Goal: Task Accomplishment & Management: Use online tool/utility

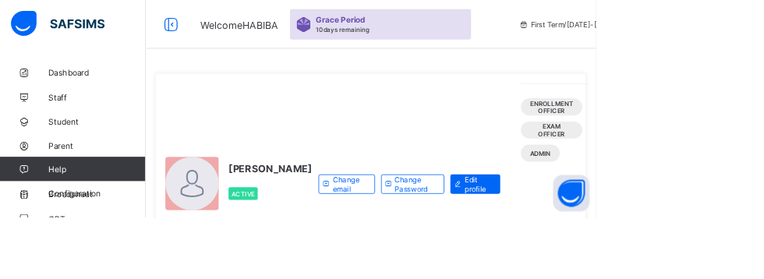
click at [66, 156] on span "Student" at bounding box center [124, 156] width 125 height 12
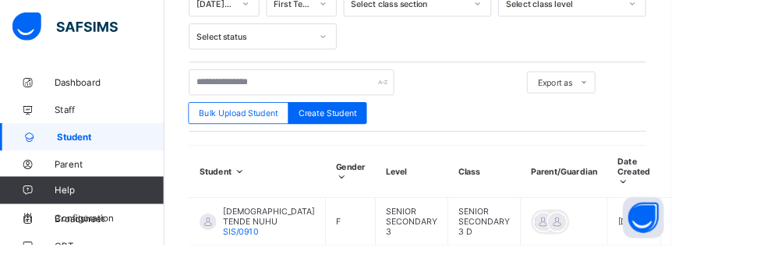
scroll to position [430, 0]
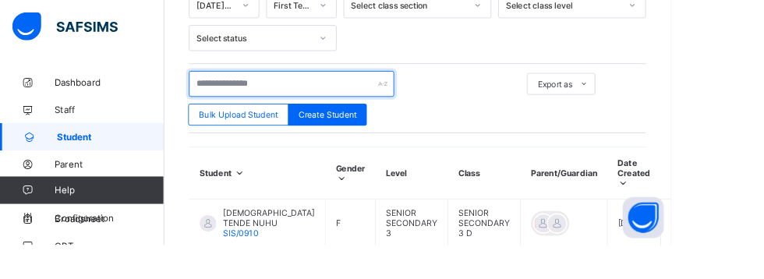
click at [253, 94] on input "text" at bounding box center [332, 96] width 234 height 30
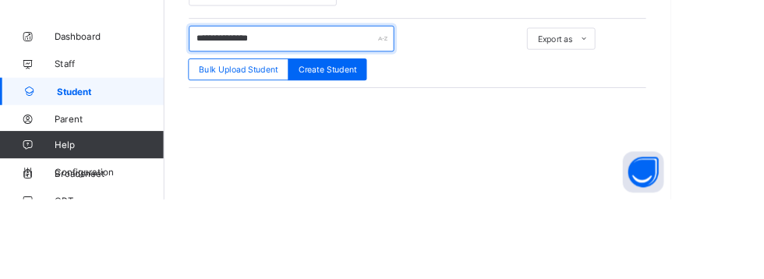
type input "**********"
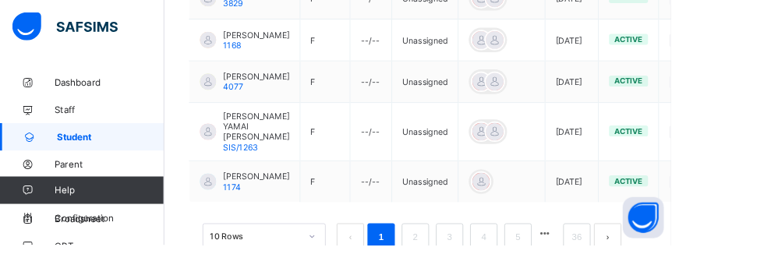
scroll to position [985, 0]
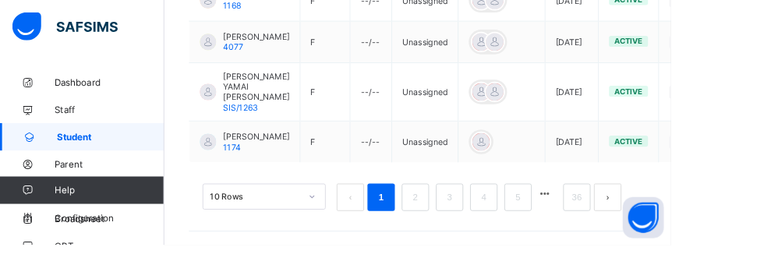
click at [471, 235] on link "2" at bounding box center [473, 224] width 15 height 20
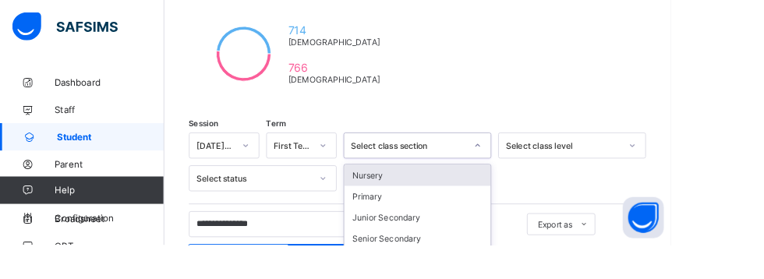
scroll to position [292, 0]
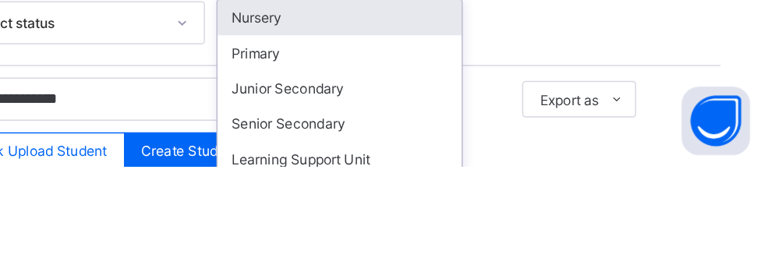
click at [408, 179] on div "Nursery" at bounding box center [475, 177] width 167 height 24
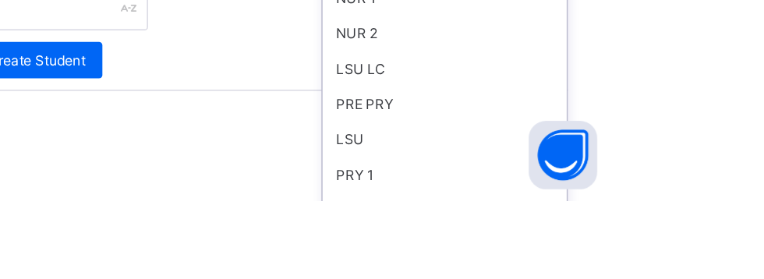
click at [590, 163] on div "NUR 2" at bounding box center [651, 165] width 167 height 24
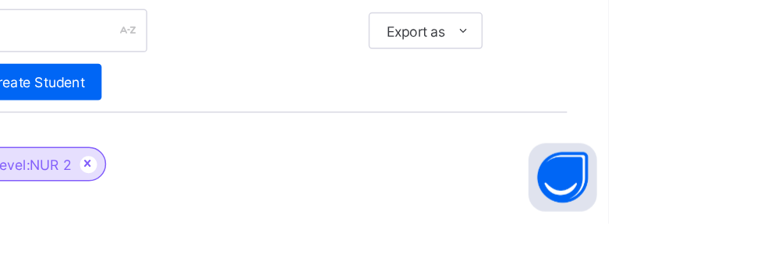
scroll to position [378, 0]
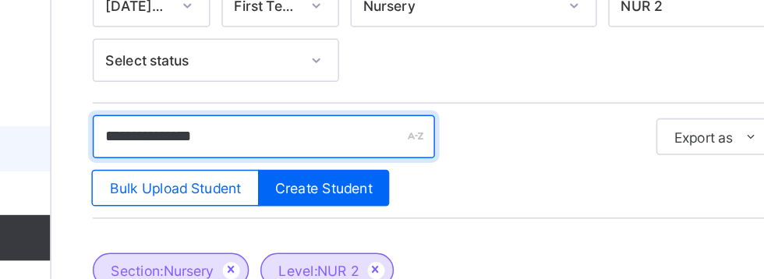
click at [354, 142] on input "**********" at bounding box center [332, 148] width 234 height 30
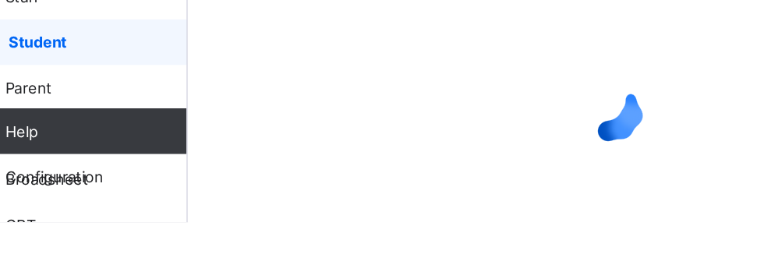
scroll to position [635, 0]
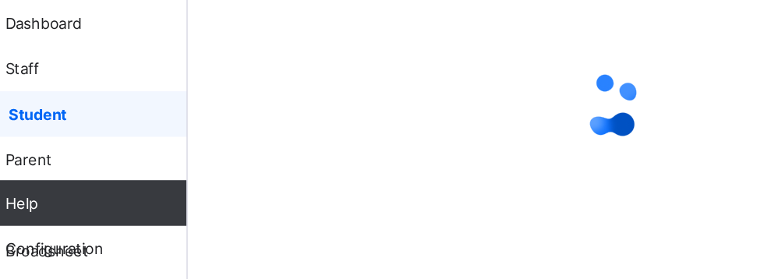
click at [94, 213] on span "Classes" at bounding box center [124, 218] width 125 height 12
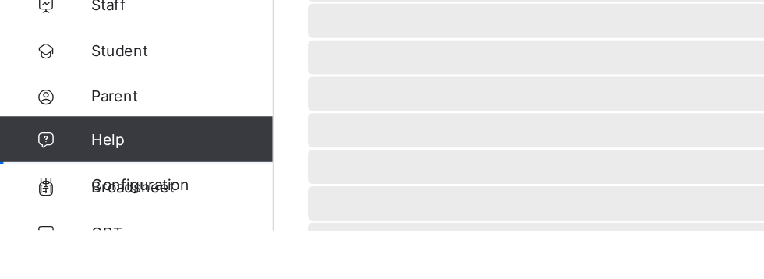
scroll to position [561, 0]
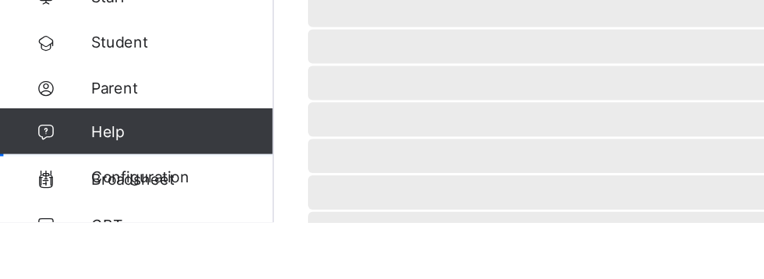
click at [90, 216] on span "Classes" at bounding box center [126, 218] width 122 height 12
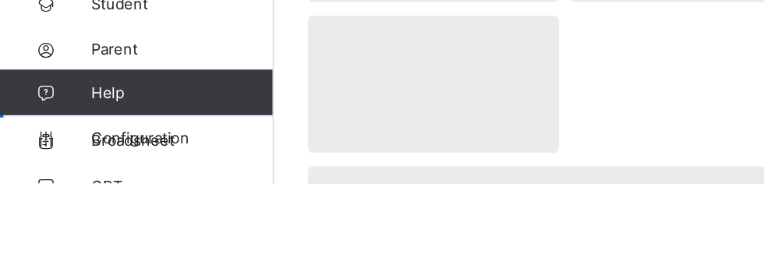
scroll to position [94, 0]
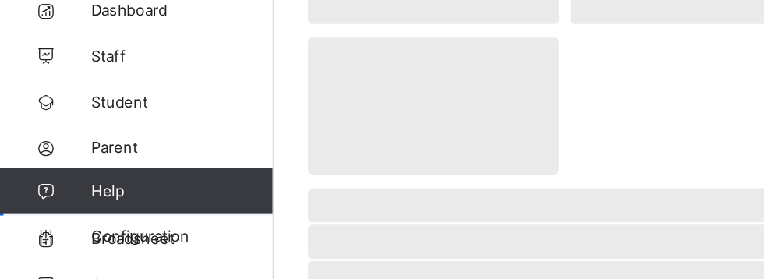
click at [80, 162] on link "Student" at bounding box center [93, 155] width 187 height 31
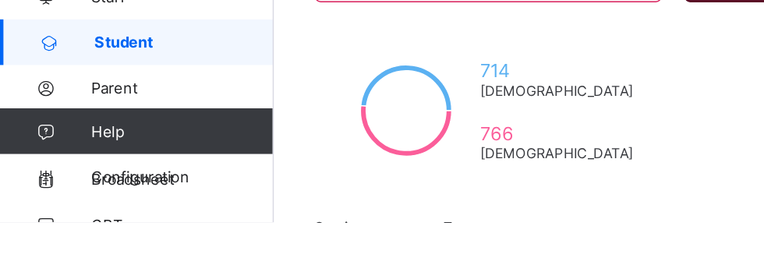
scroll to position [137, 0]
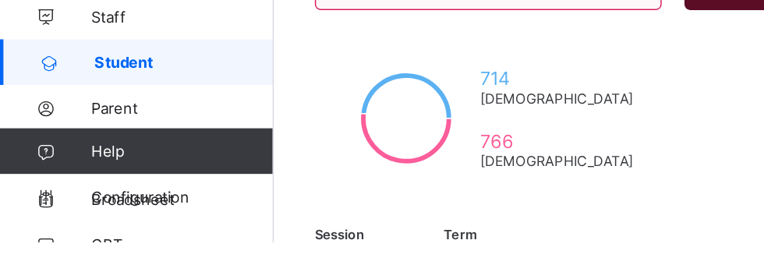
click at [78, 222] on span "Classes" at bounding box center [124, 218] width 125 height 12
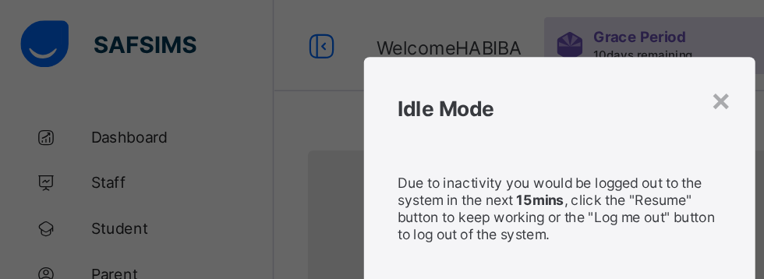
click at [128, 65] on div "× Idle Mode Due to inactivity you would be logged out to the system in the next…" at bounding box center [382, 139] width 764 height 279
click at [140, 106] on div "× Idle Mode Due to inactivity you would be logged out to the system in the next…" at bounding box center [382, 139] width 764 height 279
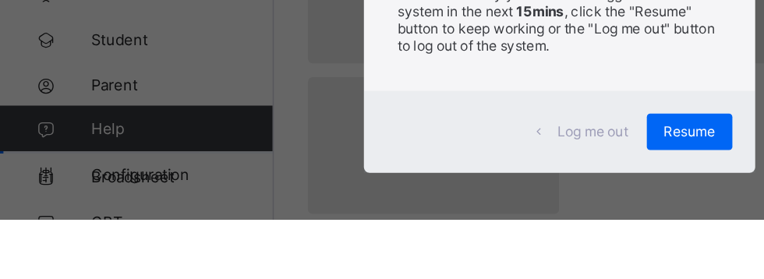
scroll to position [25, 0]
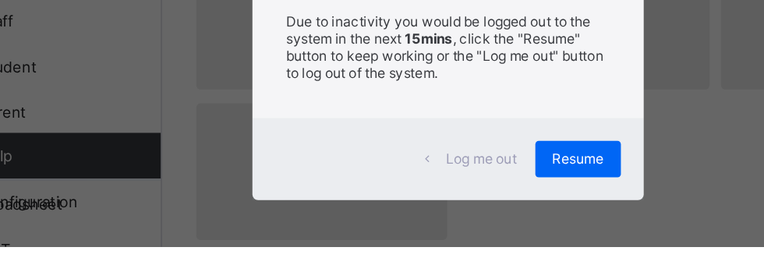
click at [489, 225] on span "Resume" at bounding box center [471, 219] width 35 height 12
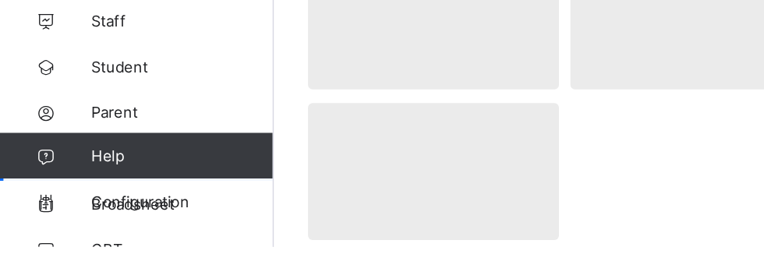
click at [74, 191] on span "Parent" at bounding box center [124, 187] width 125 height 12
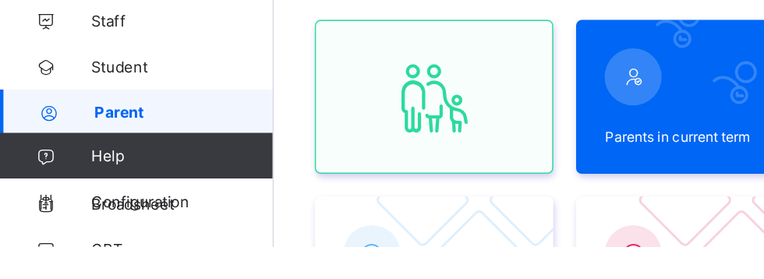
click at [90, 221] on span "Classes" at bounding box center [124, 218] width 125 height 12
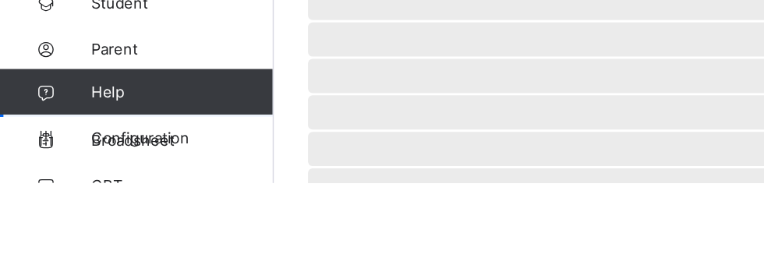
scroll to position [559, 0]
click at [61, 182] on icon at bounding box center [31, 188] width 62 height 12
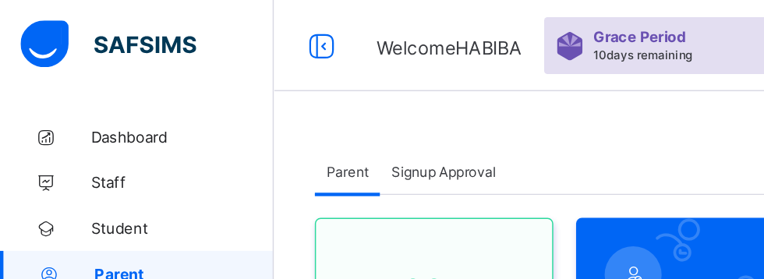
click at [82, 126] on span "Staff" at bounding box center [124, 125] width 125 height 12
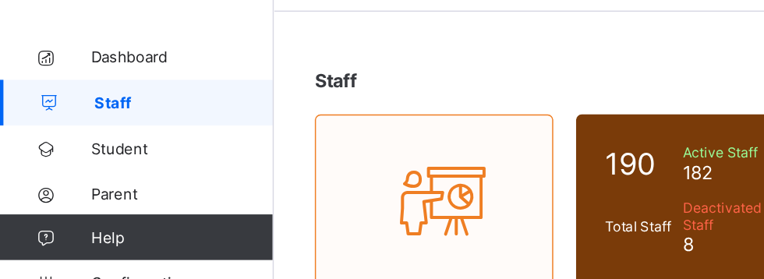
scroll to position [217, 0]
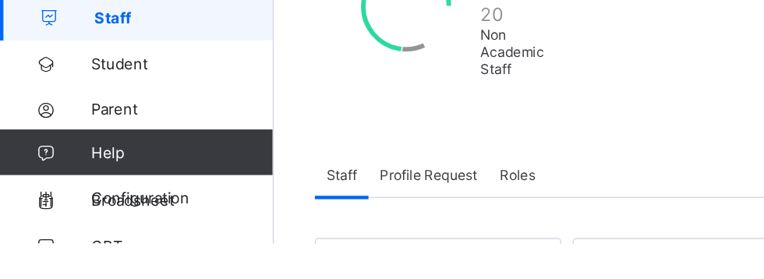
click at [81, 163] on link "Student" at bounding box center [93, 155] width 187 height 31
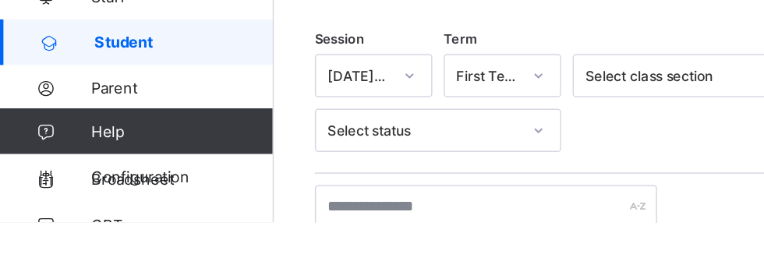
scroll to position [267, 0]
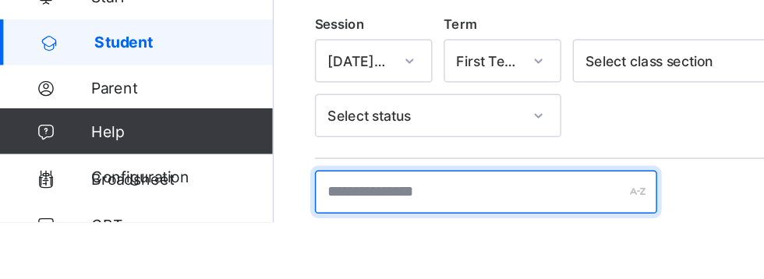
click at [381, 260] on input "text" at bounding box center [332, 258] width 234 height 30
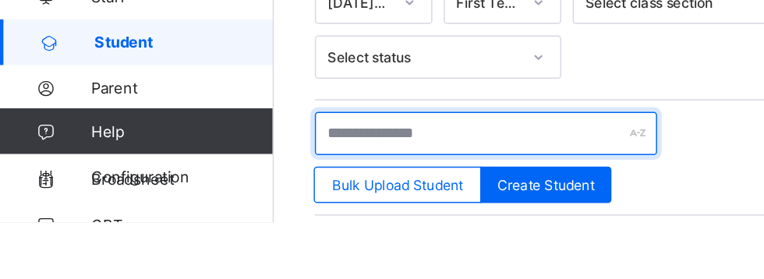
scroll to position [312, 0]
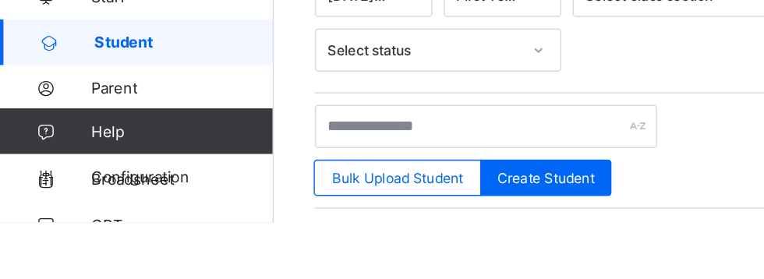
click at [77, 217] on span "Classes" at bounding box center [124, 218] width 125 height 12
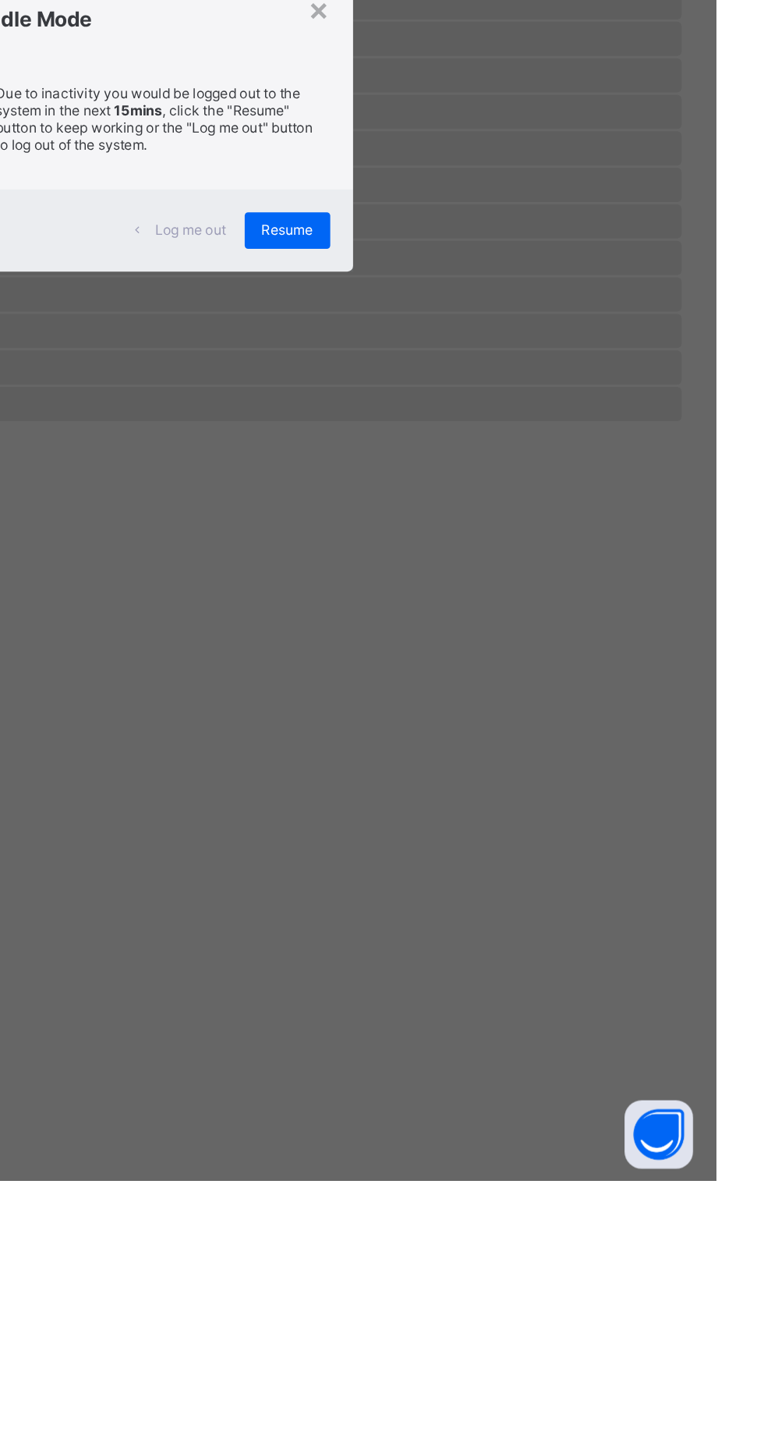
click at [501, 278] on div "Resume" at bounding box center [471, 800] width 58 height 25
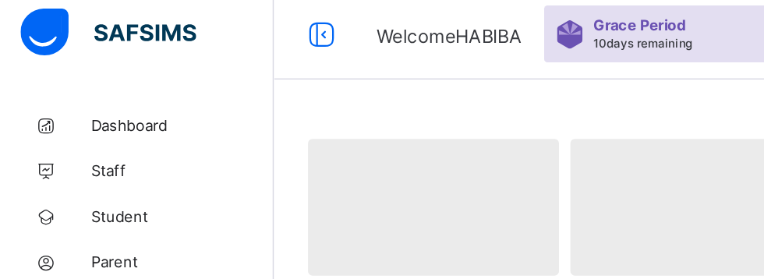
click at [77, 162] on link "Student" at bounding box center [93, 155] width 187 height 31
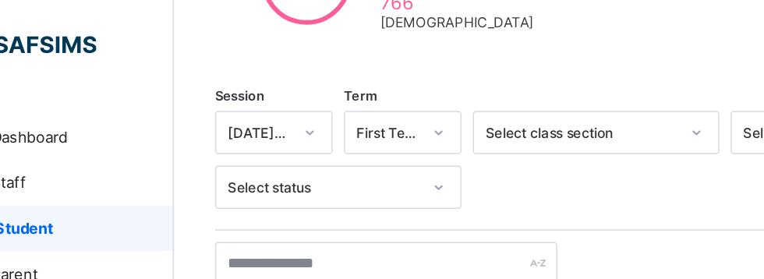
scroll to position [343, 0]
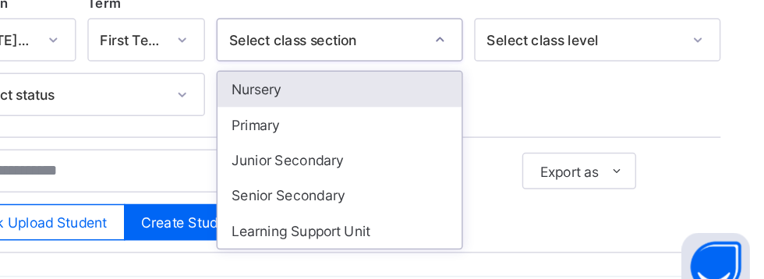
click at [419, 125] on div "Nursery" at bounding box center [475, 127] width 167 height 24
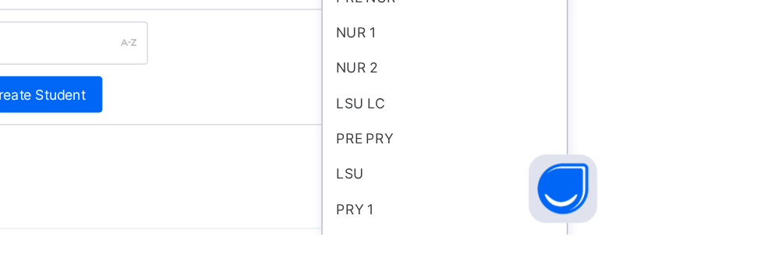
click at [683, 153] on div "NUR 2" at bounding box center [651, 165] width 167 height 24
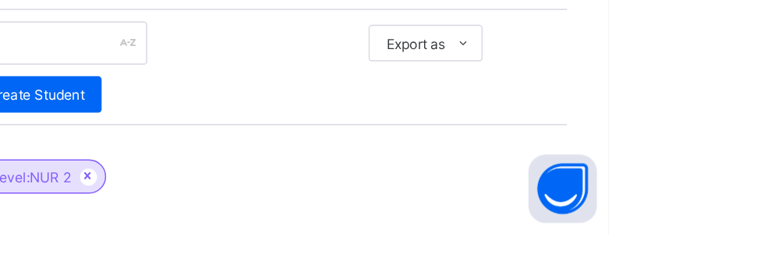
scroll to position [377, 0]
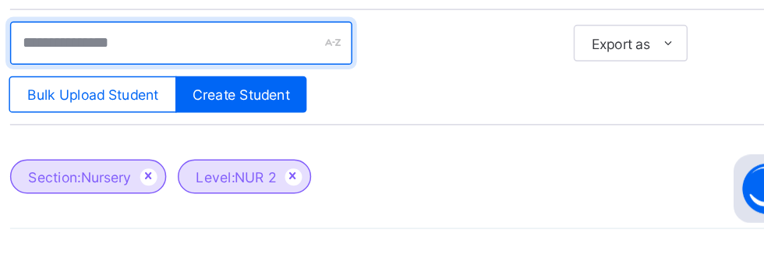
click at [317, 143] on input "text" at bounding box center [332, 148] width 234 height 30
type input "********"
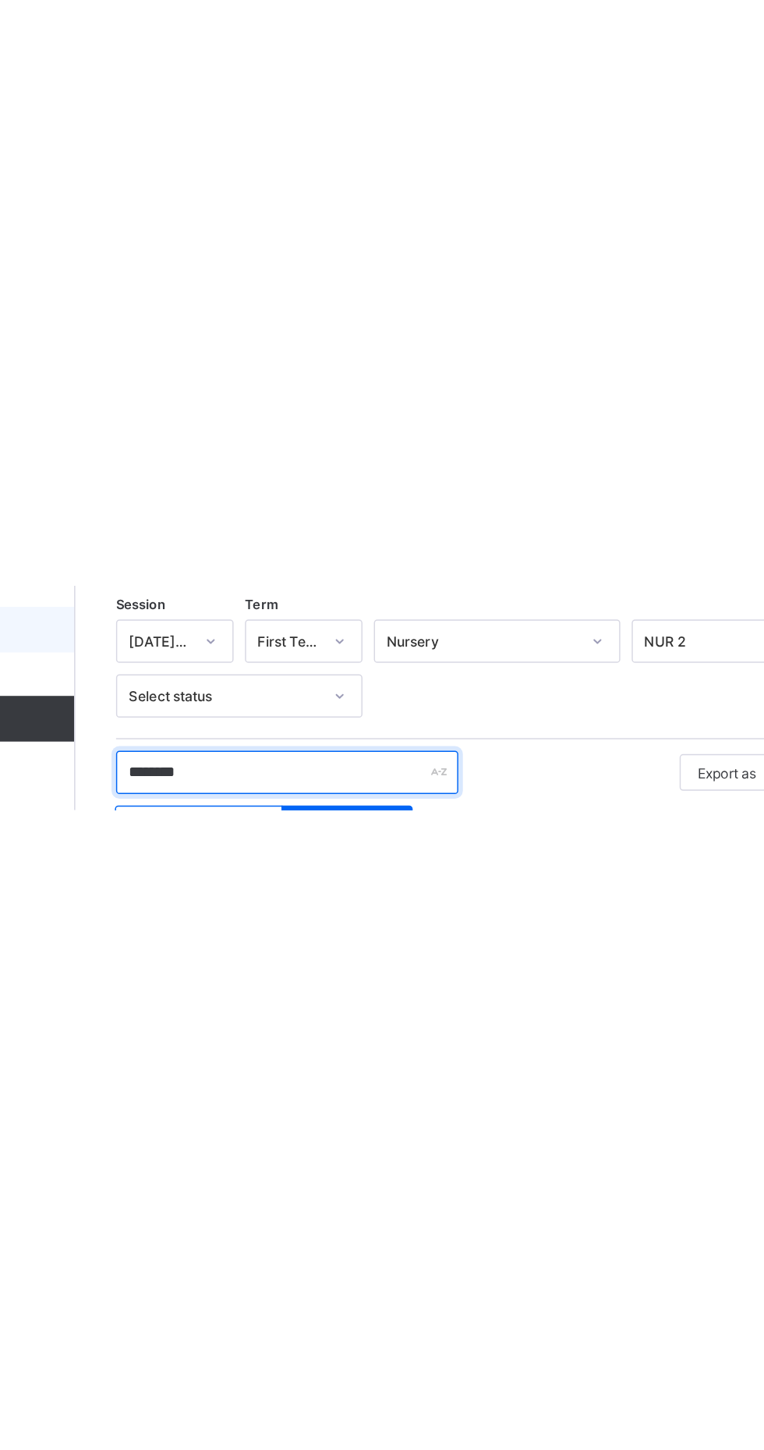
scroll to position [0, 0]
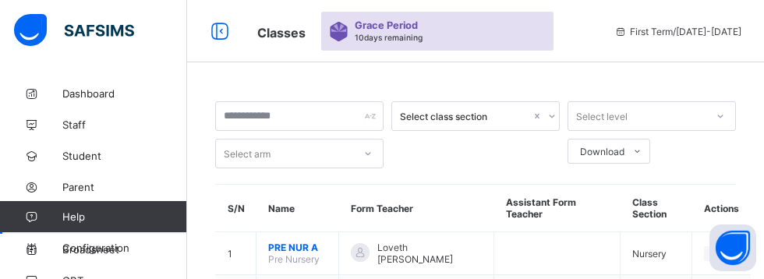
scroll to position [224, 0]
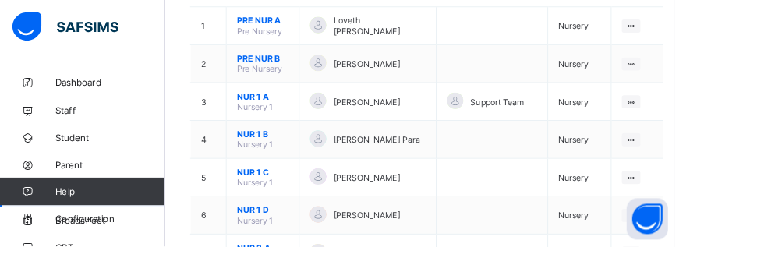
click at [0, 0] on ul "View Class Assign form Teacher" at bounding box center [0, 0] width 0 height 0
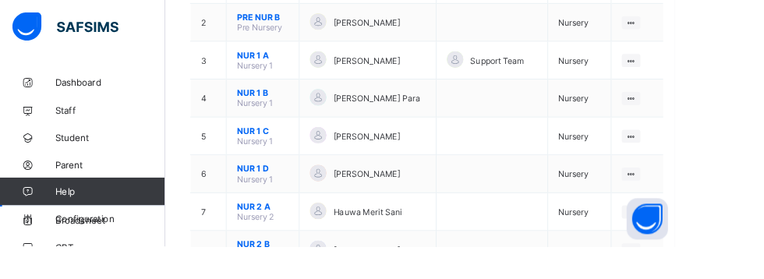
scroll to position [274, 0]
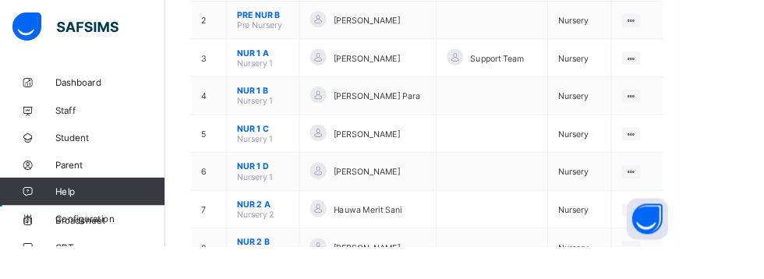
click at [0, 0] on ul "View Class Assign form Teacher" at bounding box center [0, 0] width 0 height 0
click at [404, 232] on span "Hauwa Merit Sani" at bounding box center [416, 238] width 78 height 12
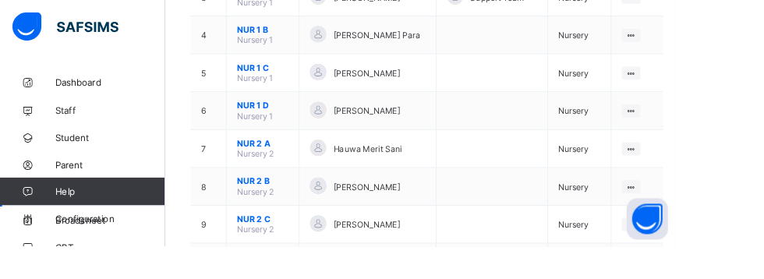
scroll to position [344, 0]
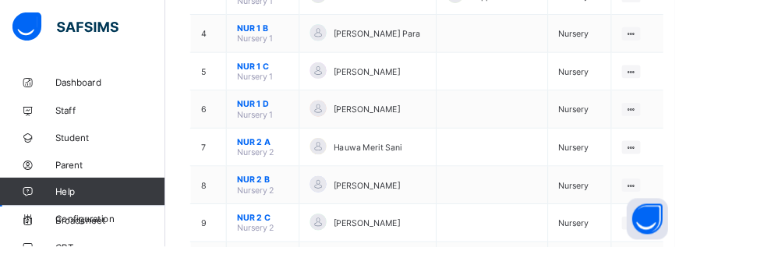
click at [724, 167] on td "View Class Assign form Teacher" at bounding box center [721, 167] width 58 height 43
click at [0, 0] on ul "View Class Assign form Teacher" at bounding box center [0, 0] width 0 height 0
click at [0, 0] on div "Assign form Teacher" at bounding box center [0, 0] width 0 height 0
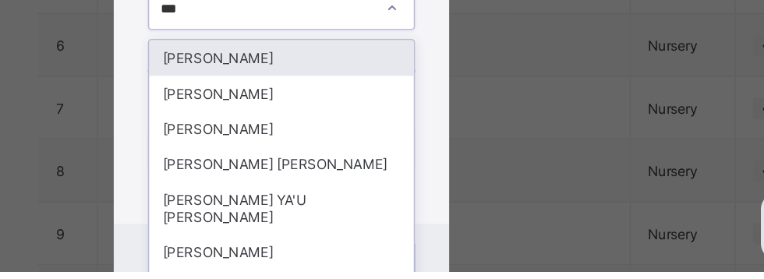
scroll to position [0, 0]
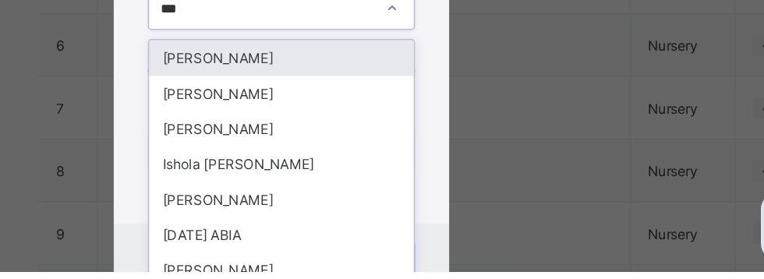
click at [367, 129] on div "[PERSON_NAME]" at bounding box center [382, 133] width 181 height 24
type input "***"
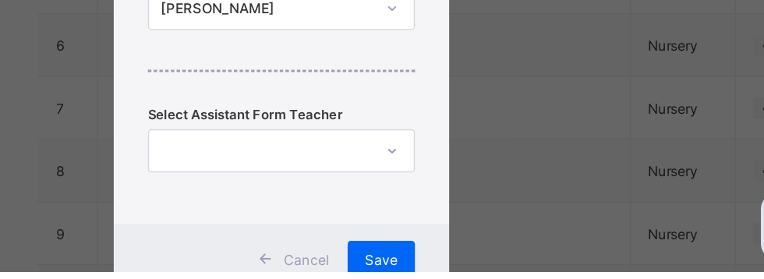
click at [462, 265] on span "Save" at bounding box center [450, 271] width 23 height 12
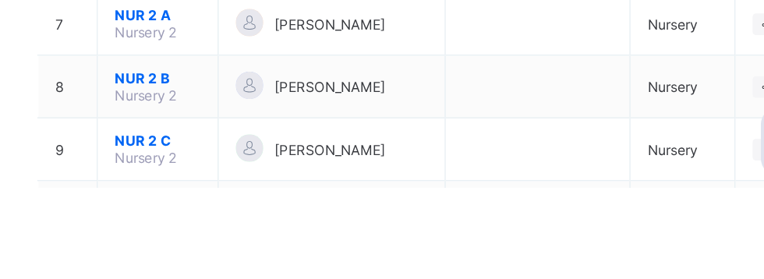
scroll to position [345, 0]
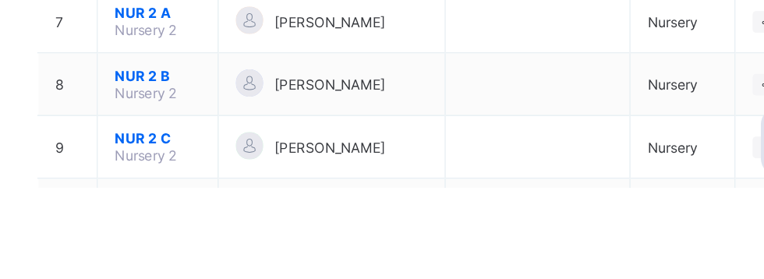
click at [0, 0] on ul "View Class Assign form Teacher" at bounding box center [0, 0] width 0 height 0
click at [0, 0] on div "Assign form Teacher" at bounding box center [0, 0] width 0 height 0
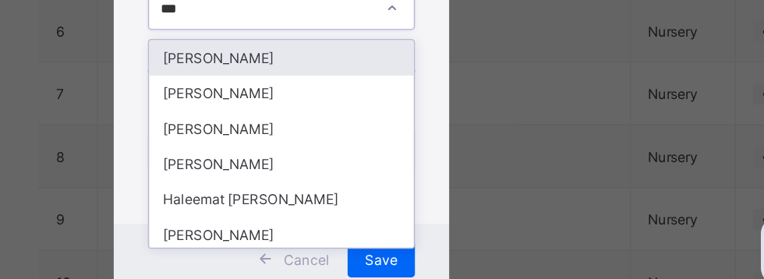
scroll to position [0, 0]
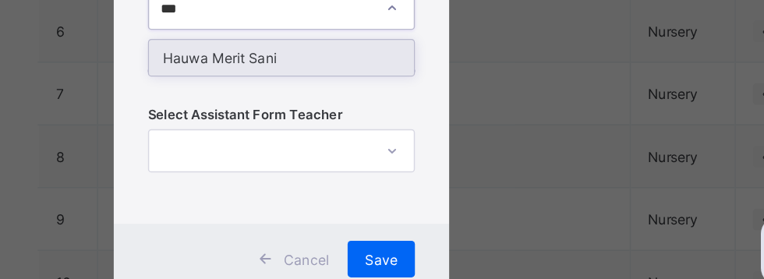
click at [364, 113] on div "Hauwa Merit Sani" at bounding box center [382, 116] width 181 height 24
type input "***"
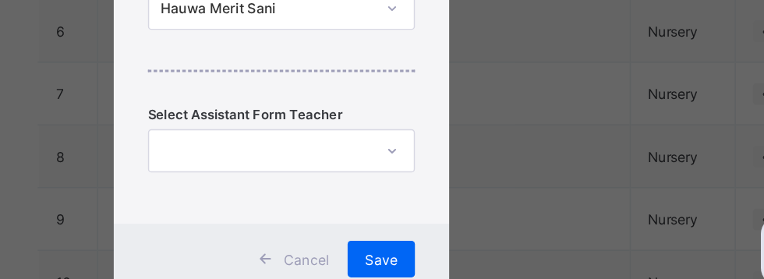
click at [462, 250] on span "Save" at bounding box center [450, 254] width 23 height 12
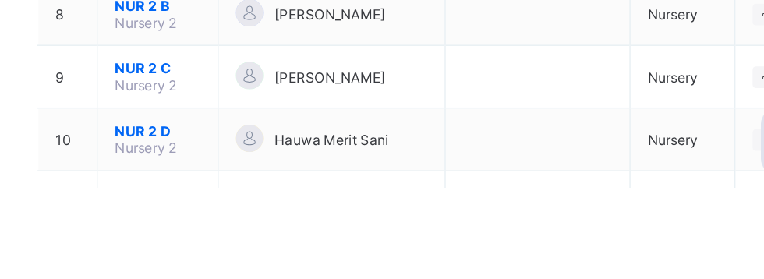
scroll to position [395, 0]
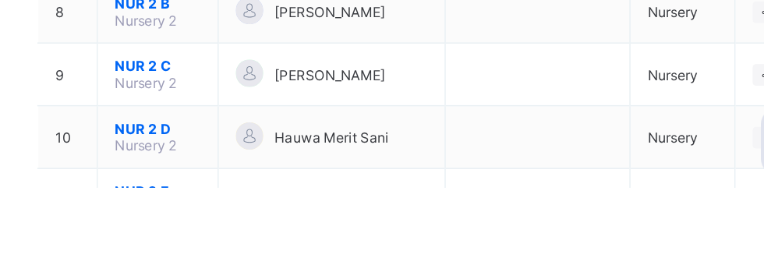
click at [0, 0] on ul "View Class Assign form Teacher" at bounding box center [0, 0] width 0 height 0
click at [0, 0] on div "Assign form Teacher" at bounding box center [0, 0] width 0 height 0
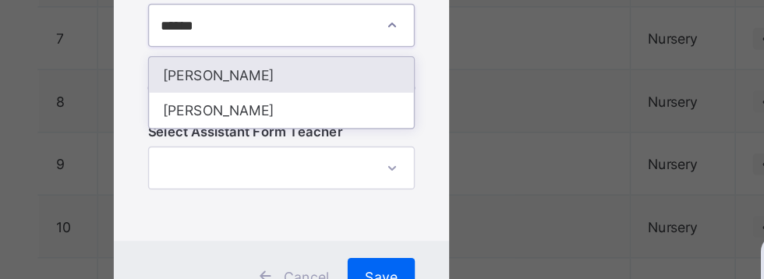
scroll to position [0, 0]
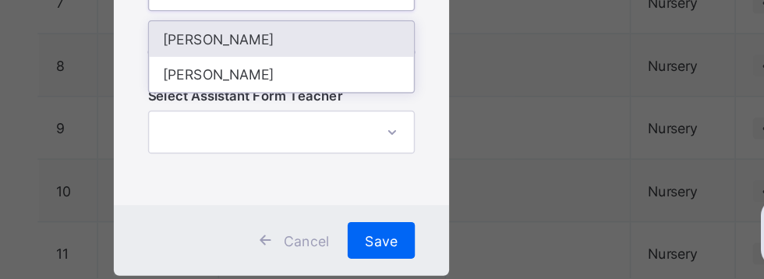
click at [374, 114] on div "Zainab Tolani Abdulsalam" at bounding box center [382, 116] width 181 height 24
type input "******"
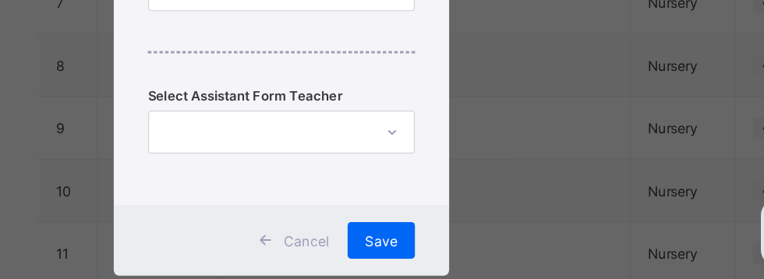
click at [473, 252] on div "Save" at bounding box center [450, 253] width 46 height 25
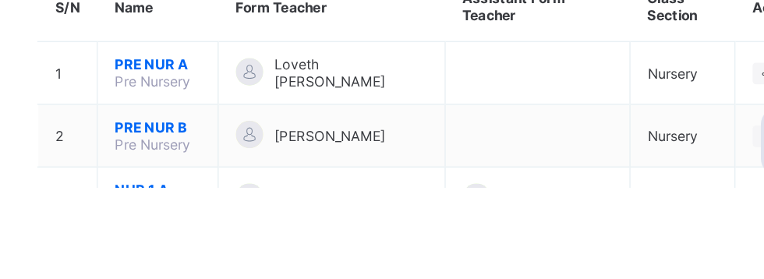
scroll to position [51, 0]
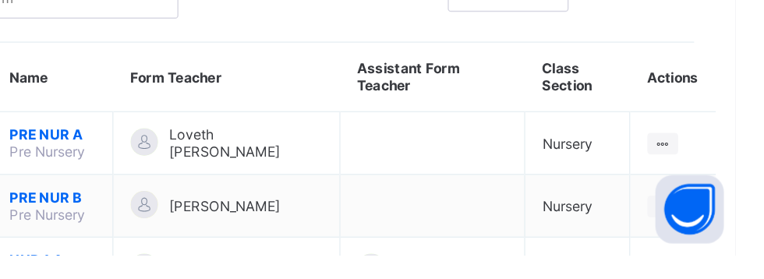
click at [0, 0] on ul "View Class Assign form Teacher" at bounding box center [0, 0] width 0 height 0
click at [709, 197] on div at bounding box center [714, 203] width 21 height 15
